Goal: Find specific page/section: Find specific page/section

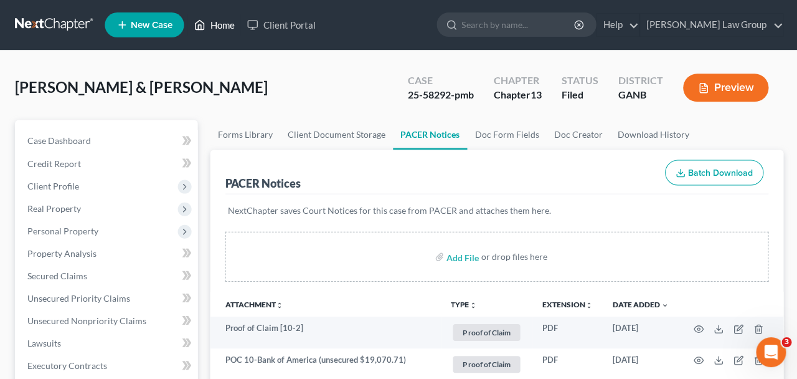
click at [216, 26] on link "Home" at bounding box center [213, 25] width 53 height 22
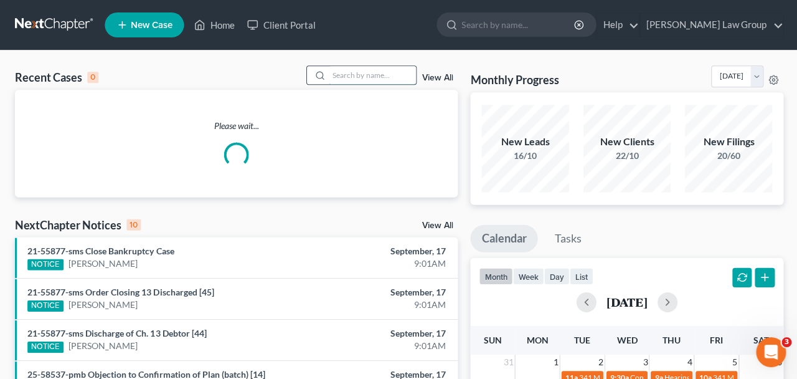
click at [343, 70] on input "search" at bounding box center [371, 75] width 87 height 18
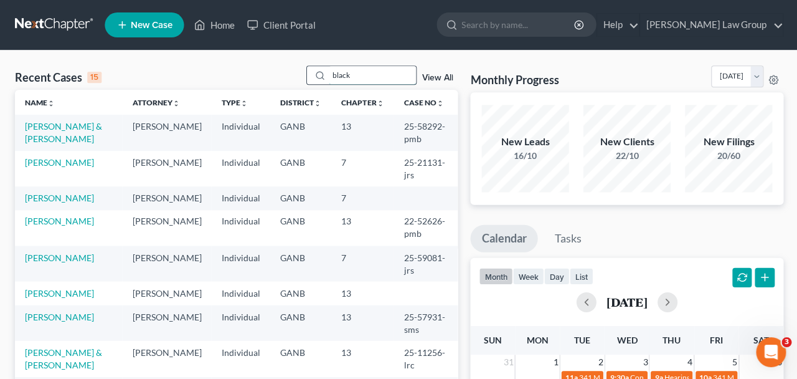
type input "black"
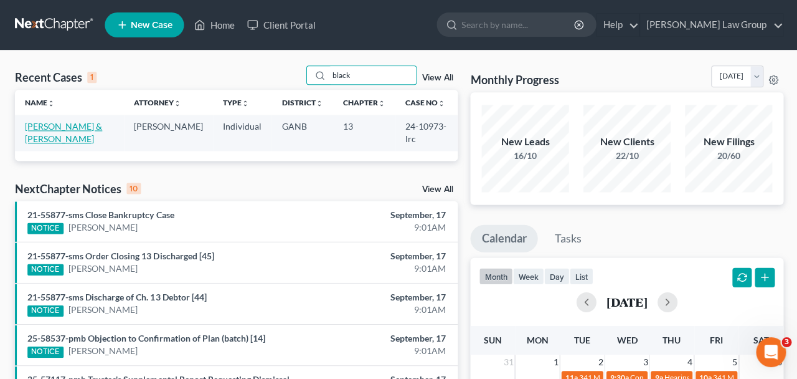
click at [95, 128] on link "[PERSON_NAME] & [PERSON_NAME]" at bounding box center [63, 132] width 77 height 23
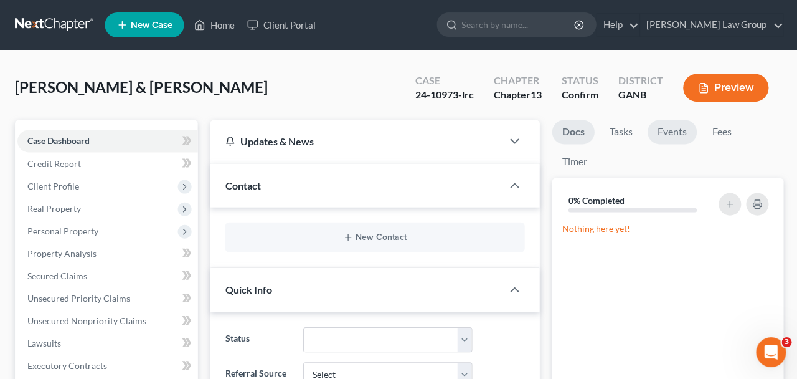
click at [685, 137] on link "Events" at bounding box center [671, 132] width 49 height 24
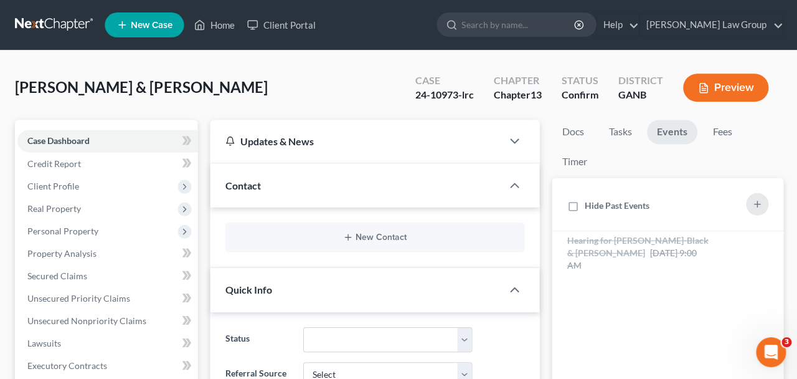
click at [181, 30] on link "New Case" at bounding box center [144, 24] width 79 height 25
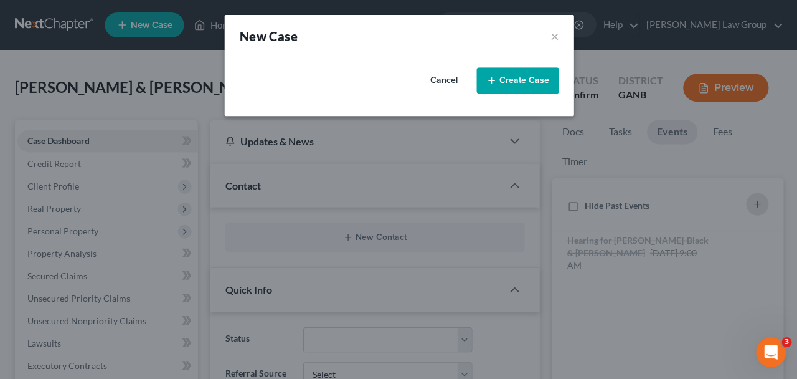
select select "19"
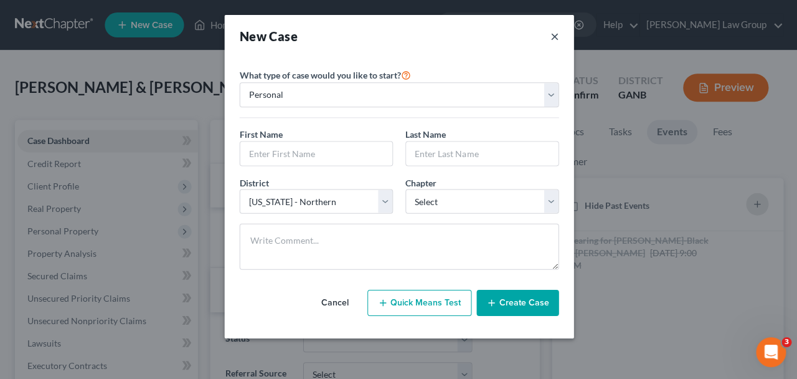
click at [556, 37] on button "×" at bounding box center [553, 35] width 9 height 17
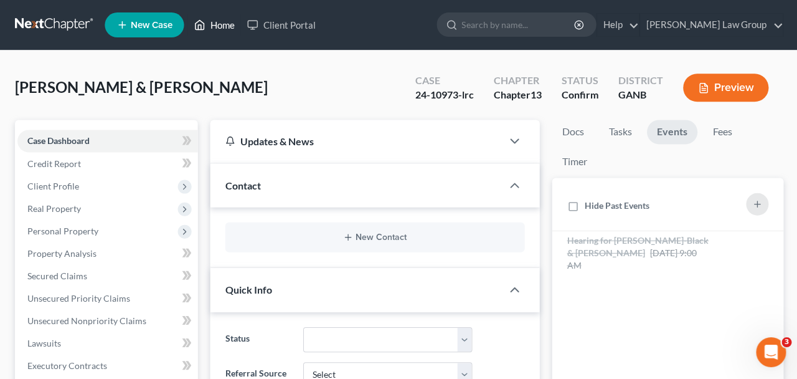
click at [228, 27] on link "Home" at bounding box center [213, 25] width 53 height 22
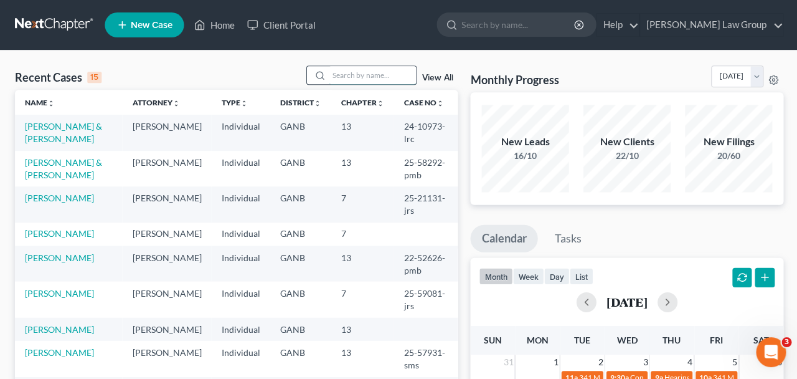
click at [352, 75] on input "search" at bounding box center [371, 75] width 87 height 18
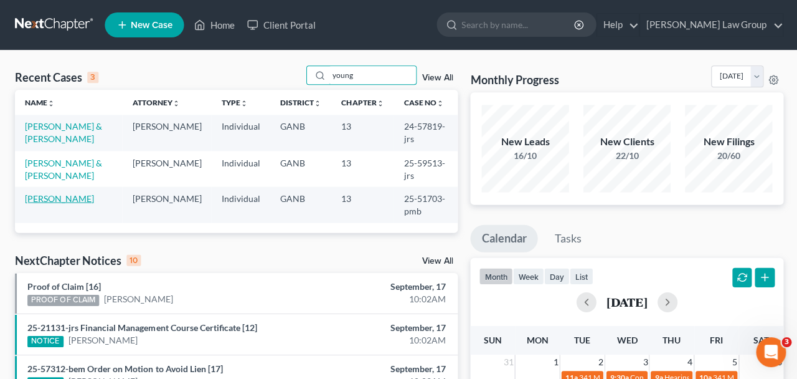
type input "young"
click at [76, 197] on link "[PERSON_NAME]" at bounding box center [59, 197] width 69 height 11
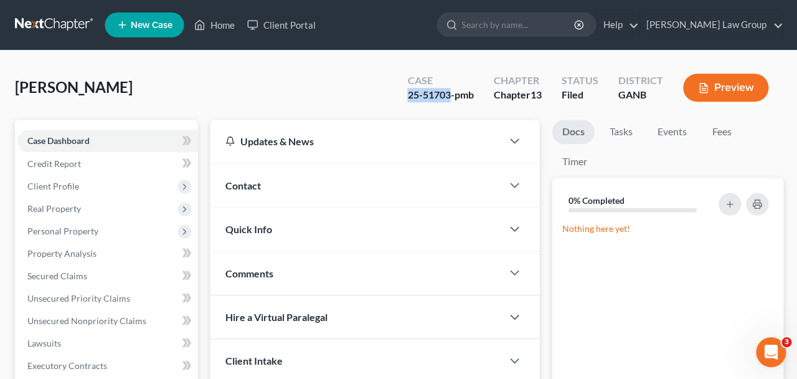
drag, startPoint x: 450, startPoint y: 98, endPoint x: 333, endPoint y: 98, distance: 117.7
click at [333, 98] on div "[PERSON_NAME] Upgraded Case 25-51703-pmb Chapter Chapter 13 Status Filed Distri…" at bounding box center [398, 92] width 767 height 54
copy div "25-51703"
click at [218, 9] on nav "Home New Case Client Portal [PERSON_NAME] Law Group [EMAIL_ADDRESS][DOMAIN_NAME…" at bounding box center [398, 25] width 797 height 50
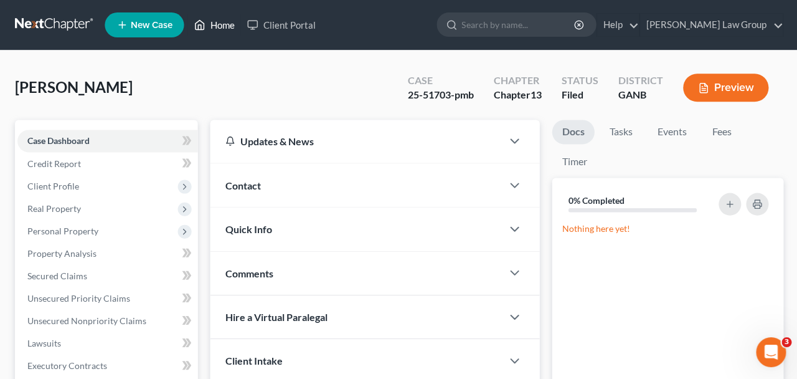
click at [224, 34] on link "Home" at bounding box center [213, 25] width 53 height 22
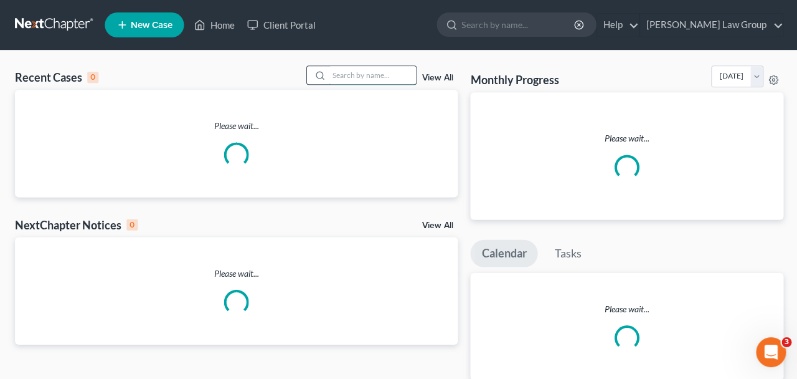
click at [378, 80] on input "search" at bounding box center [371, 75] width 87 height 18
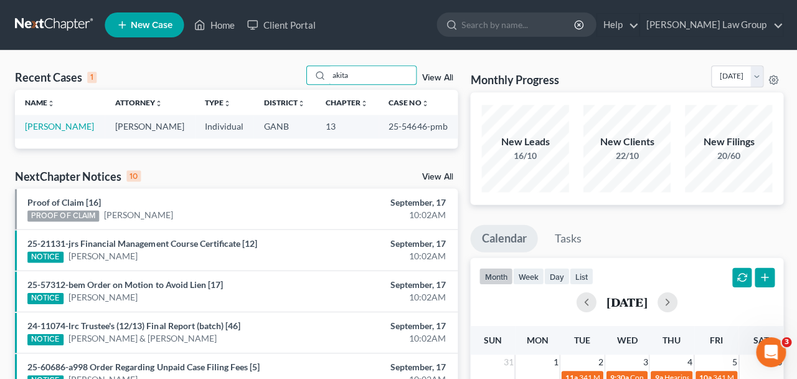
type input "akita"
click at [67, 121] on td "[PERSON_NAME]" at bounding box center [60, 126] width 90 height 23
click at [70, 127] on link "[PERSON_NAME]" at bounding box center [59, 126] width 69 height 11
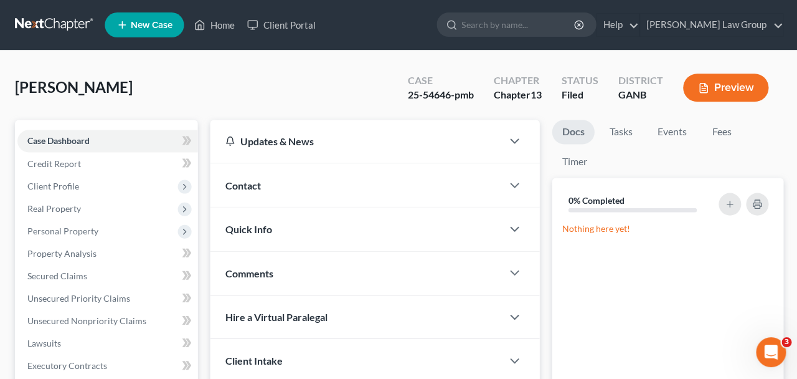
scroll to position [440, 0]
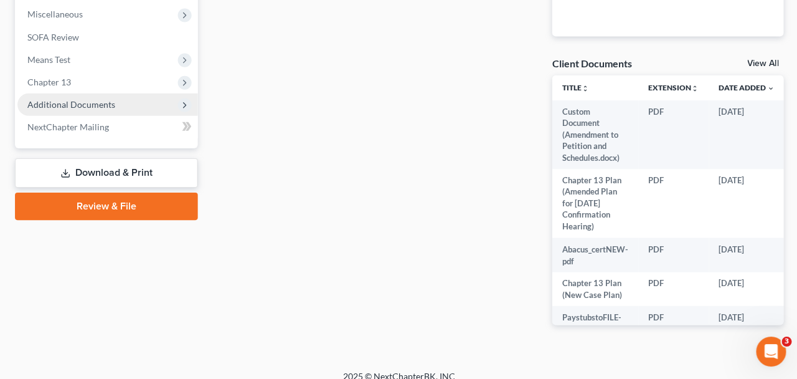
click at [97, 107] on span "Additional Documents" at bounding box center [71, 104] width 88 height 11
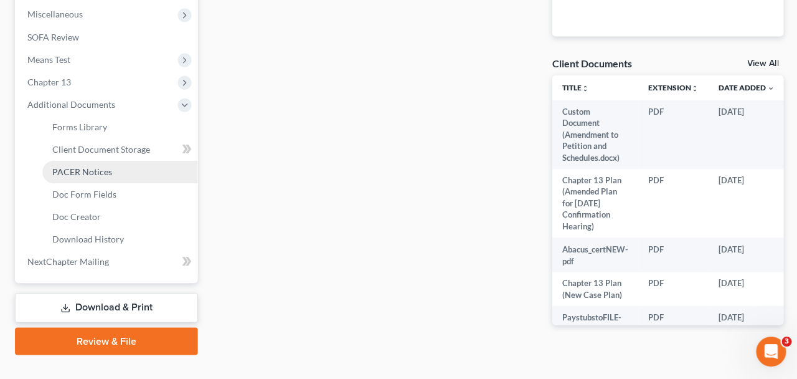
click at [114, 179] on link "PACER Notices" at bounding box center [119, 172] width 155 height 22
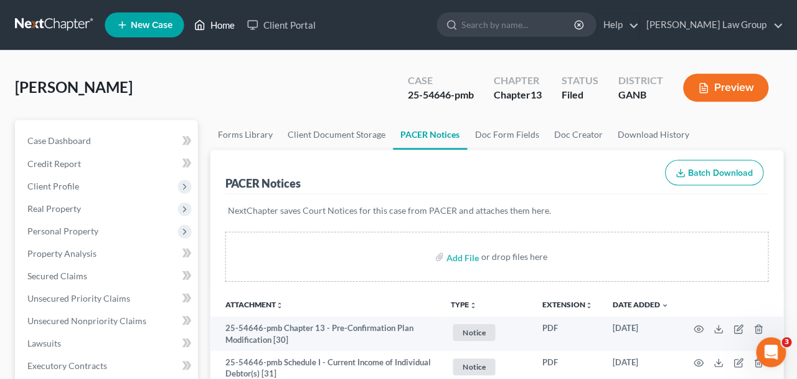
click at [209, 20] on link "Home" at bounding box center [213, 25] width 53 height 22
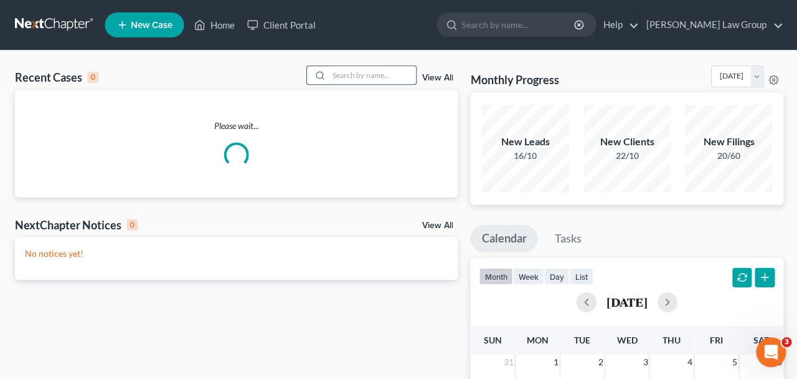
click at [349, 78] on input "search" at bounding box center [371, 75] width 87 height 18
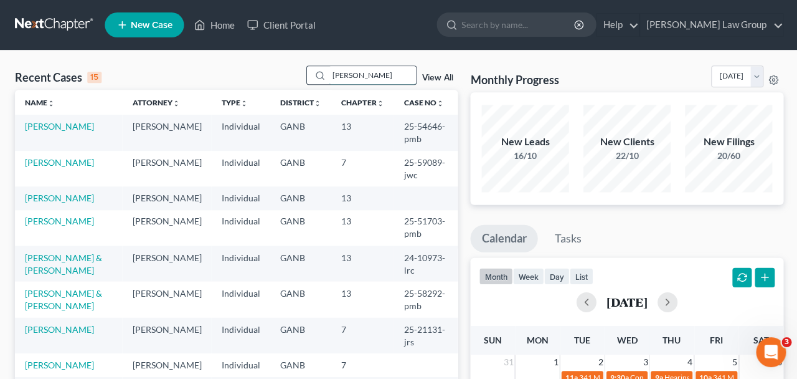
type input "[PERSON_NAME]"
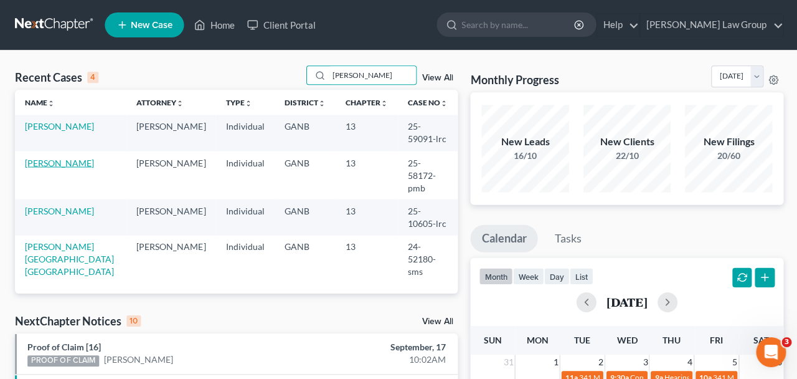
click at [67, 157] on link "[PERSON_NAME]" at bounding box center [59, 162] width 69 height 11
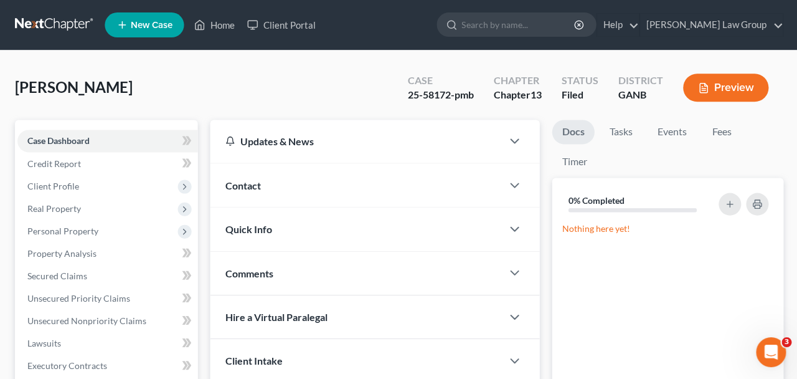
click at [213, 39] on ul "New Case Home Client Portal - No Result - See all results Or Press Enter... Hel…" at bounding box center [444, 25] width 678 height 32
click at [213, 33] on link "Home" at bounding box center [213, 25] width 53 height 22
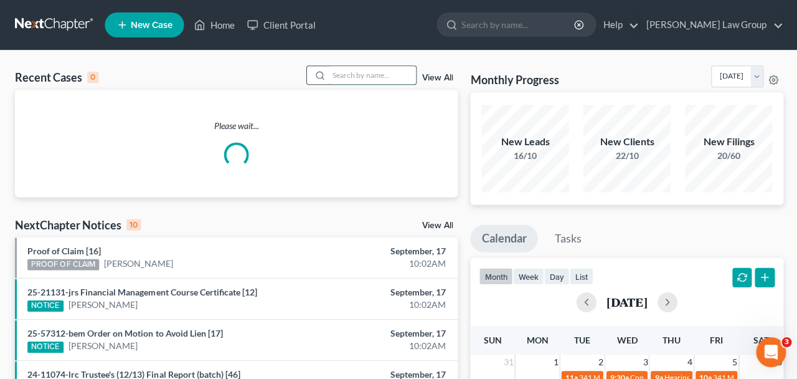
click at [340, 78] on input "search" at bounding box center [371, 75] width 87 height 18
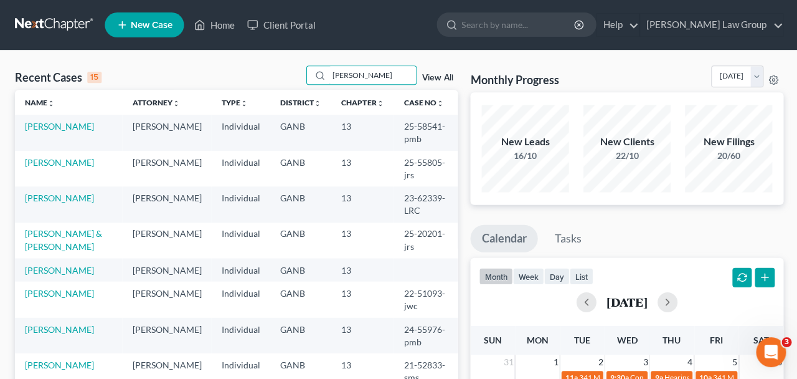
type input "[PERSON_NAME]"
click at [61, 124] on link "[PERSON_NAME]" at bounding box center [59, 126] width 69 height 11
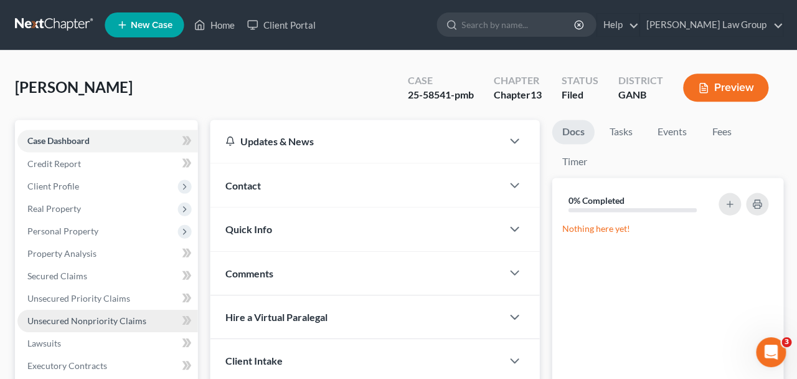
scroll to position [197, 0]
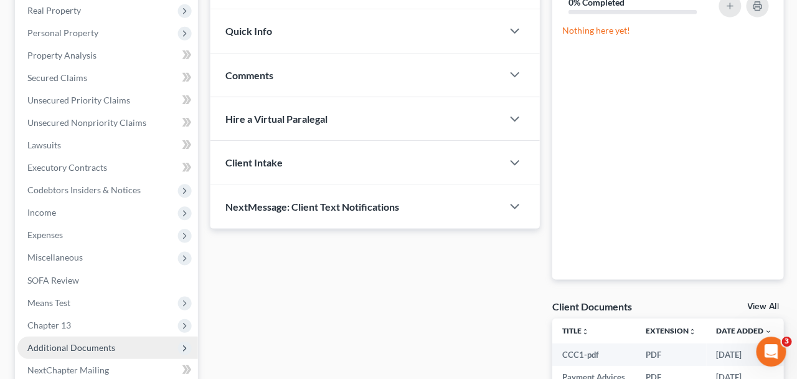
click at [115, 343] on span "Additional Documents" at bounding box center [107, 347] width 180 height 22
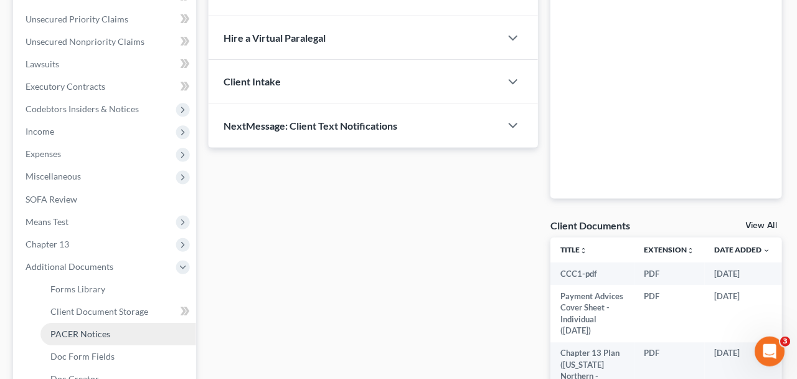
click at [110, 336] on span "PACER Notices" at bounding box center [82, 333] width 60 height 11
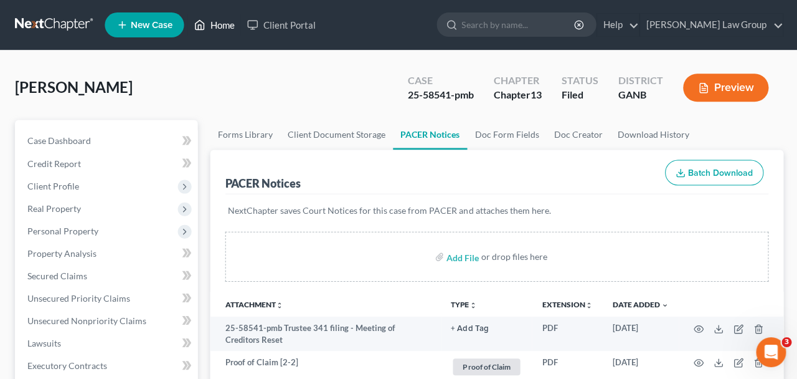
click at [197, 32] on icon at bounding box center [199, 24] width 11 height 15
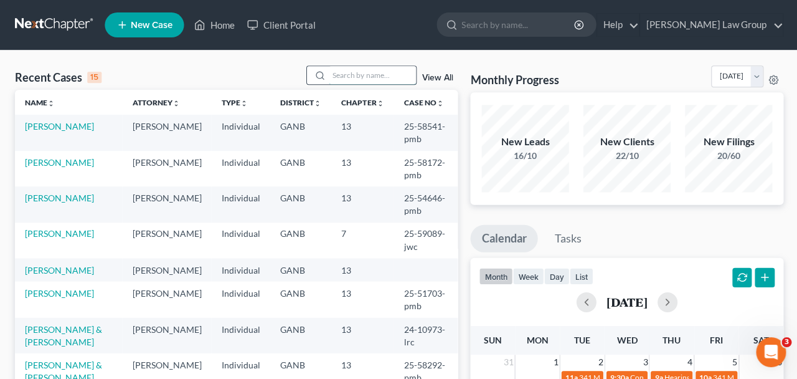
click at [382, 70] on input "search" at bounding box center [371, 75] width 87 height 18
type input "[PERSON_NAME]"
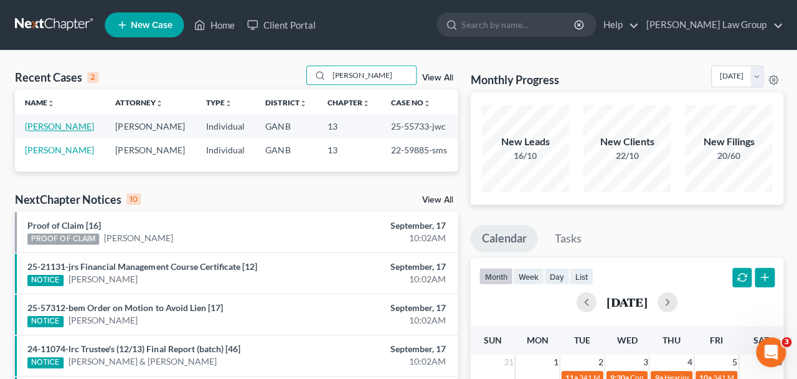
click at [61, 131] on link "[PERSON_NAME]" at bounding box center [59, 126] width 69 height 11
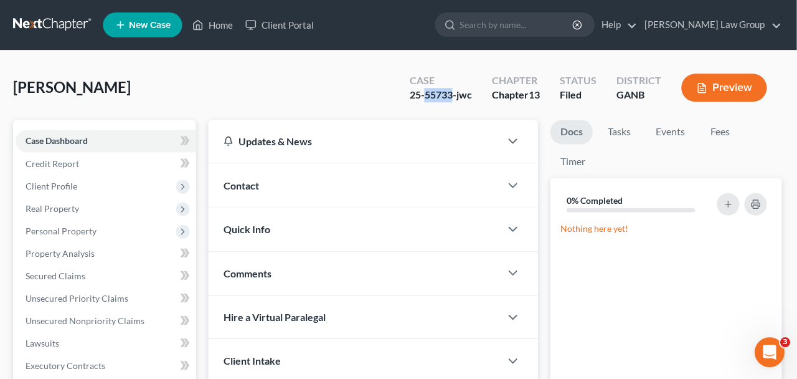
drag, startPoint x: 454, startPoint y: 95, endPoint x: 427, endPoint y: 96, distance: 27.4
click at [427, 96] on div "25-55733-jwc" at bounding box center [441, 95] width 62 height 14
copy div "55733"
click at [211, 19] on link "Home" at bounding box center [213, 25] width 53 height 22
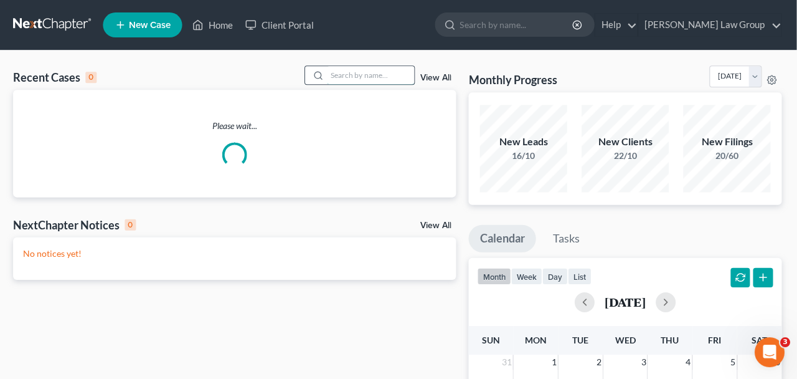
click at [349, 69] on input "search" at bounding box center [371, 75] width 87 height 18
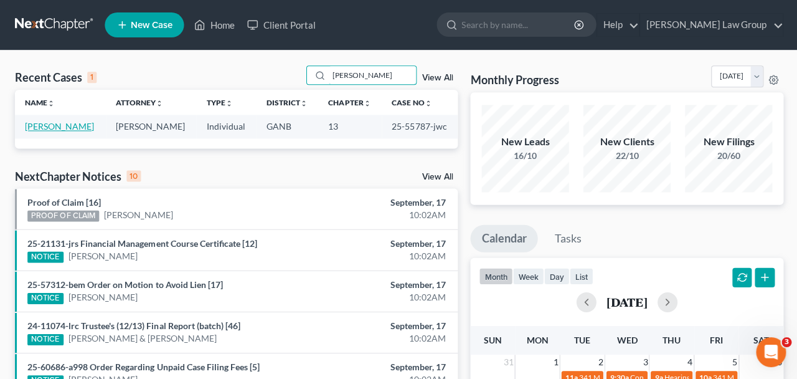
type input "[PERSON_NAME]"
click at [49, 127] on link "[PERSON_NAME]" at bounding box center [59, 126] width 69 height 11
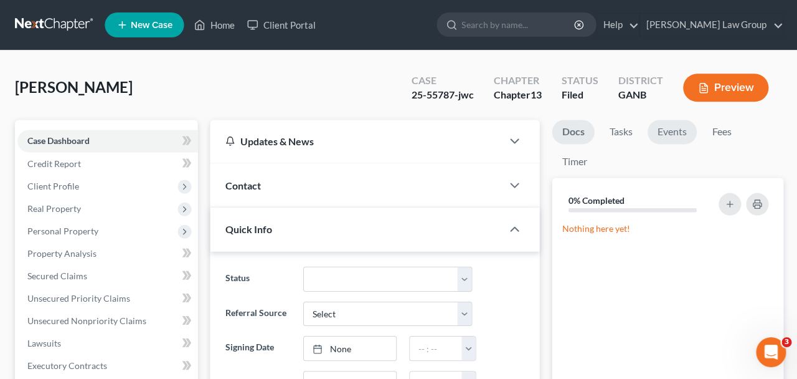
click at [657, 136] on link "Events" at bounding box center [671, 132] width 49 height 24
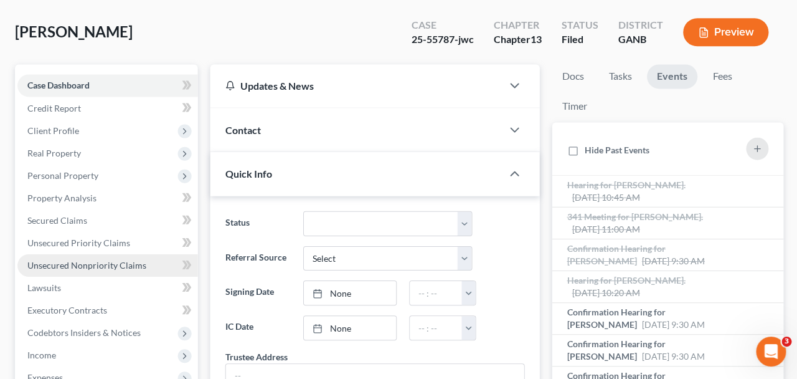
scroll to position [259, 0]
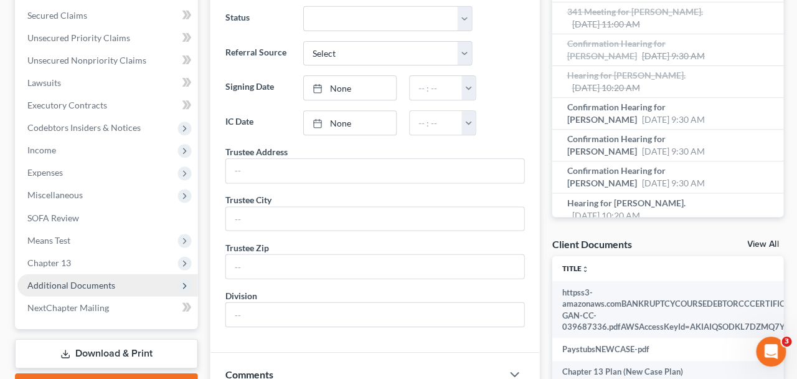
click at [87, 285] on span "Additional Documents" at bounding box center [71, 285] width 88 height 11
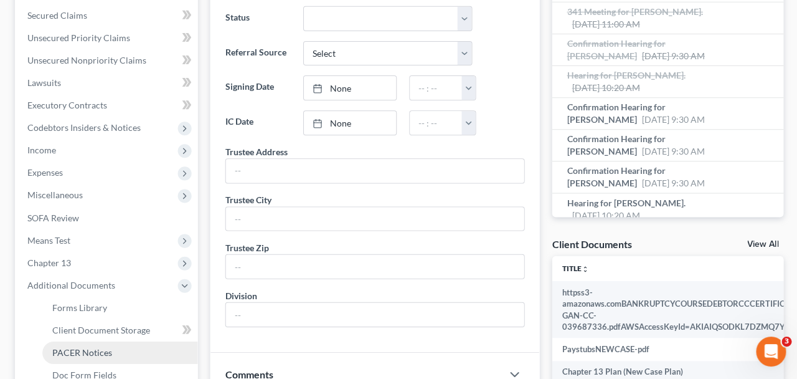
click at [105, 353] on span "PACER Notices" at bounding box center [82, 352] width 60 height 11
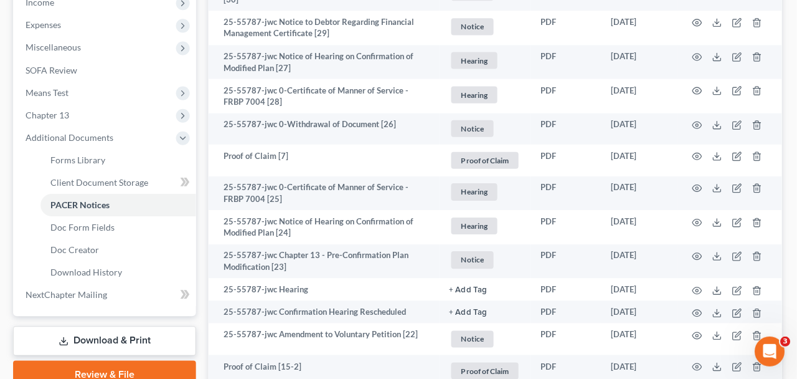
scroll to position [410, 0]
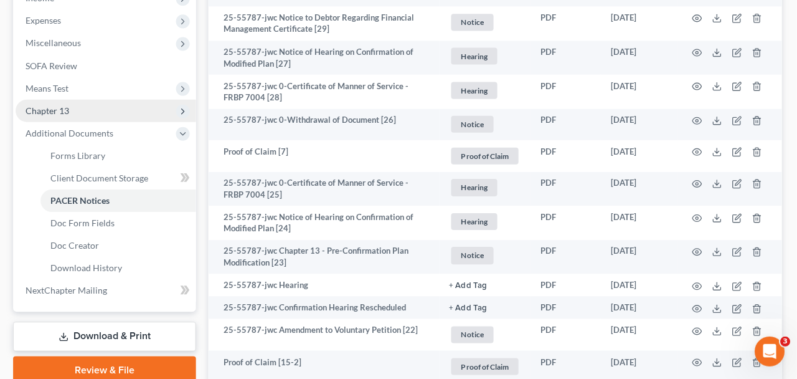
click at [103, 107] on span "Chapter 13" at bounding box center [107, 111] width 180 height 22
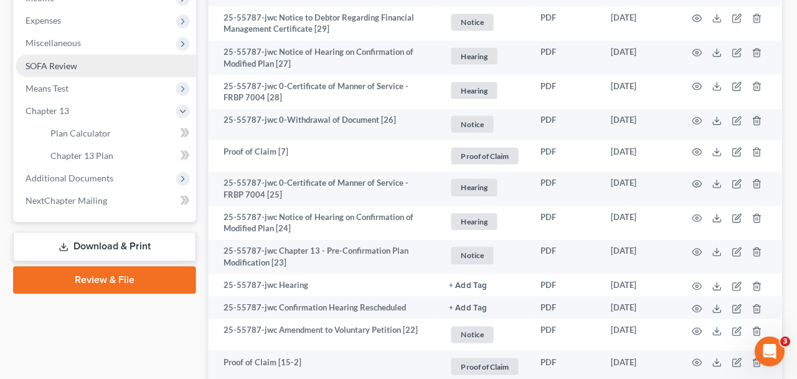
click at [79, 65] on link "SOFA Review" at bounding box center [107, 66] width 180 height 22
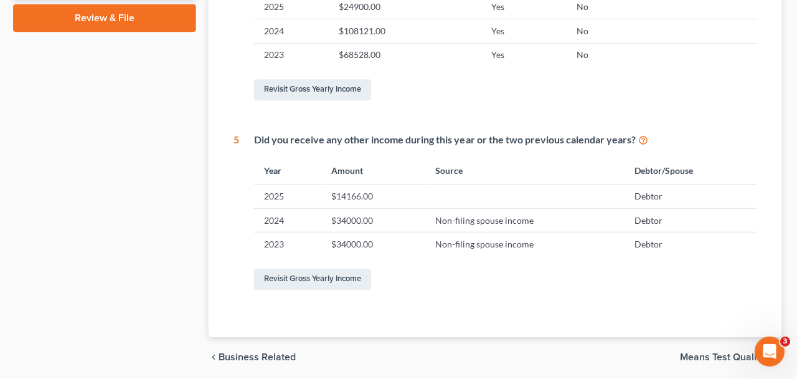
scroll to position [67, 0]
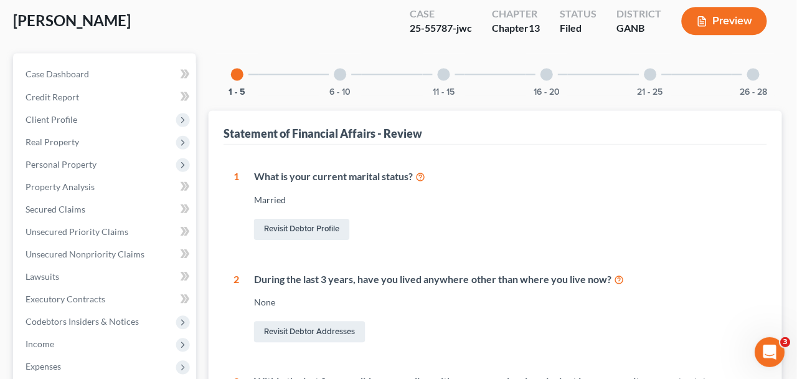
click at [642, 78] on div "21 - 25" at bounding box center [651, 74] width 42 height 42
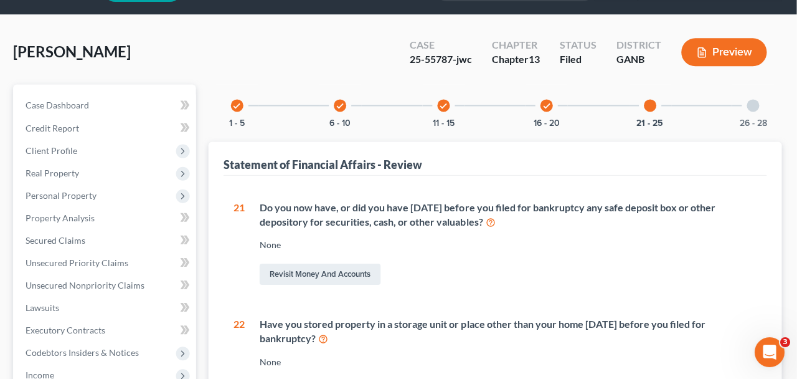
scroll to position [0, 0]
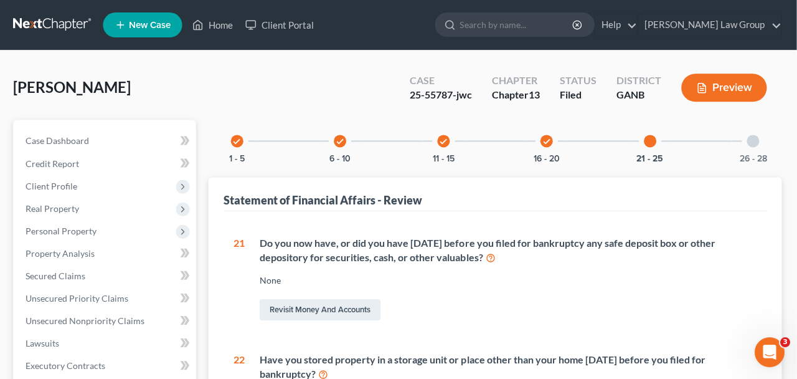
click at [753, 149] on div "26 - 28" at bounding box center [753, 141] width 42 height 42
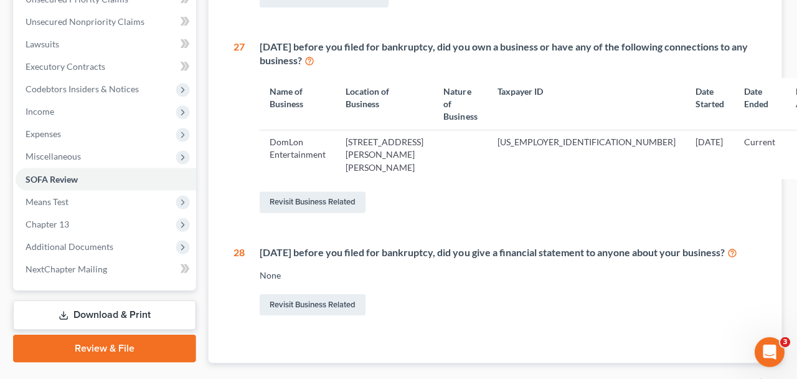
scroll to position [253, 0]
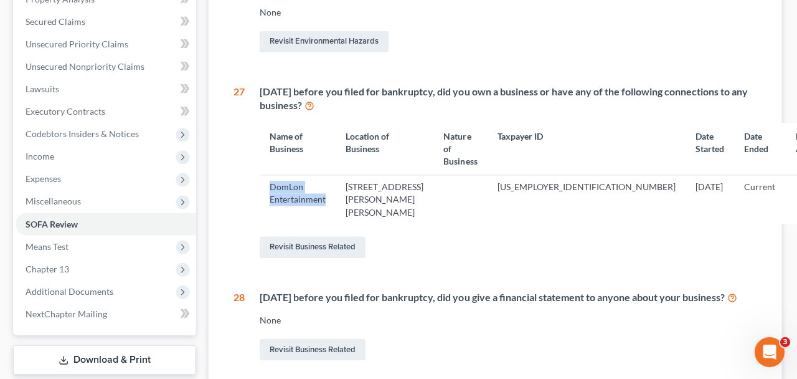
drag, startPoint x: 331, startPoint y: 190, endPoint x: 259, endPoint y: 177, distance: 73.4
click at [259, 177] on div "[DATE] before you filed for bankruptcy, did you own a business or have any of t…" at bounding box center [507, 172] width 523 height 175
copy td "DomLon Entertainment"
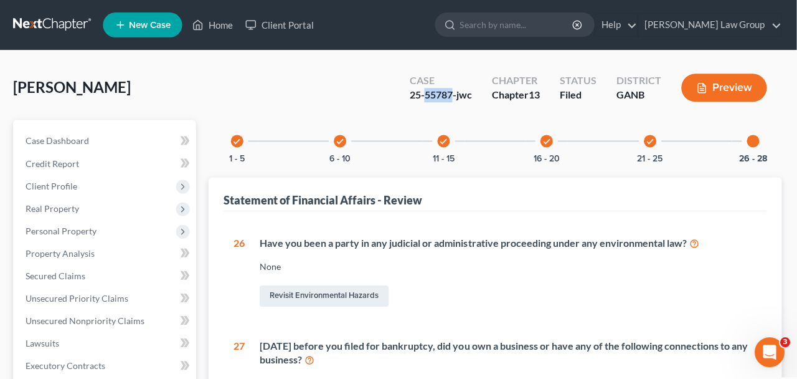
drag, startPoint x: 454, startPoint y: 95, endPoint x: 425, endPoint y: 96, distance: 29.3
click at [425, 96] on div "25-55787-jwc" at bounding box center [441, 95] width 62 height 14
copy div "55787"
